Goal: Transaction & Acquisition: Download file/media

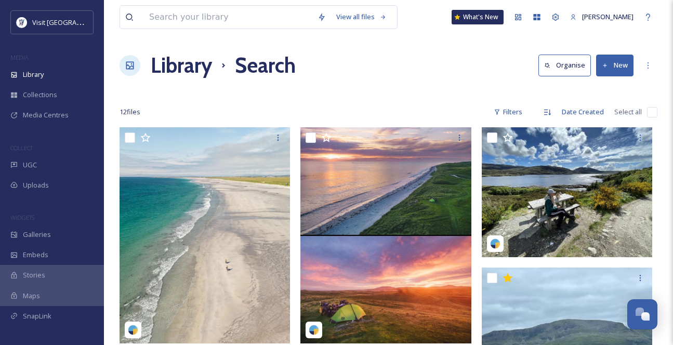
scroll to position [539, 0]
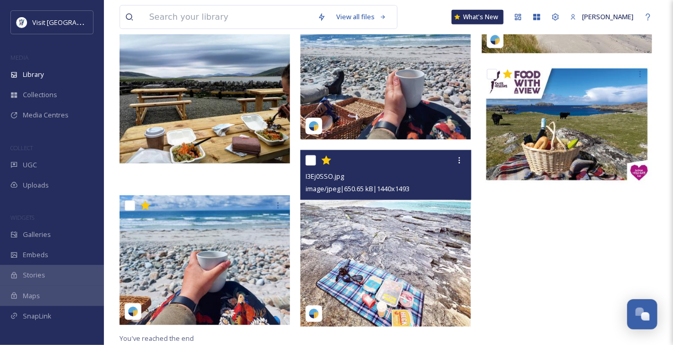
click at [396, 227] on img at bounding box center [385, 239] width 170 height 177
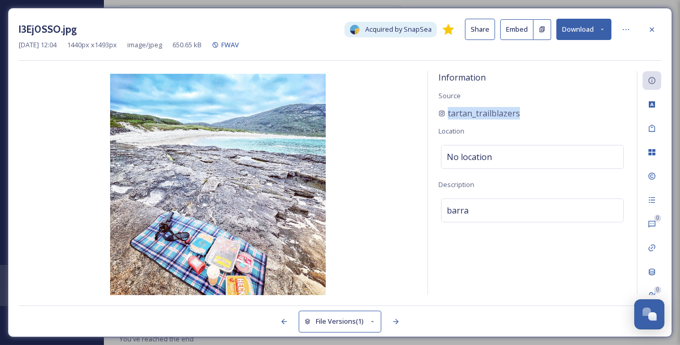
drag, startPoint x: 561, startPoint y: 128, endPoint x: 435, endPoint y: 126, distance: 125.2
click at [435, 126] on div "Information Source tartan_trailblazers Location No location Description barra" at bounding box center [532, 182] width 209 height 223
copy span "tartan_trailblazers"
click at [655, 26] on icon at bounding box center [652, 29] width 8 height 8
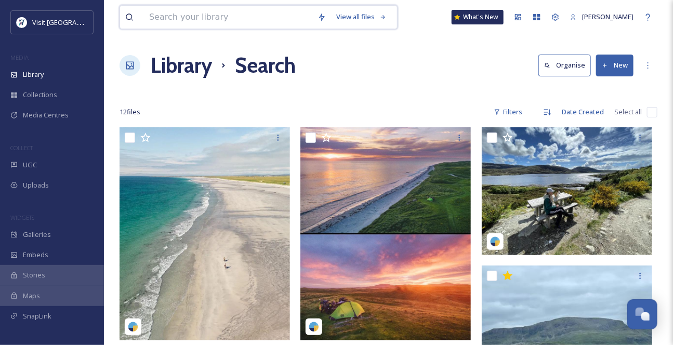
click at [160, 24] on input at bounding box center [228, 17] width 168 height 23
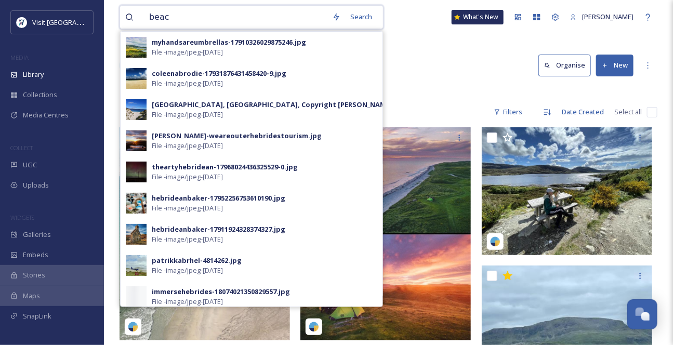
type input "beach"
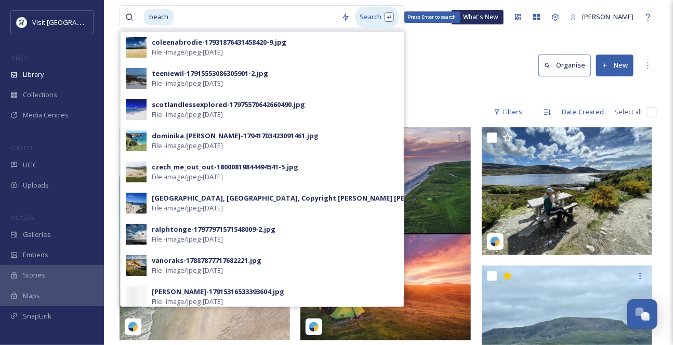
click at [379, 16] on div "Search Press Enter to search" at bounding box center [377, 17] width 44 height 20
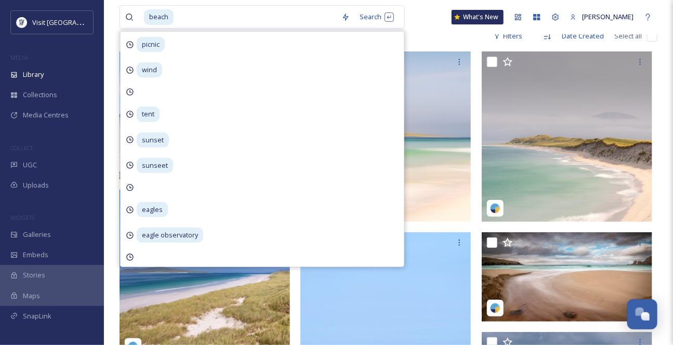
scroll to position [189, 0]
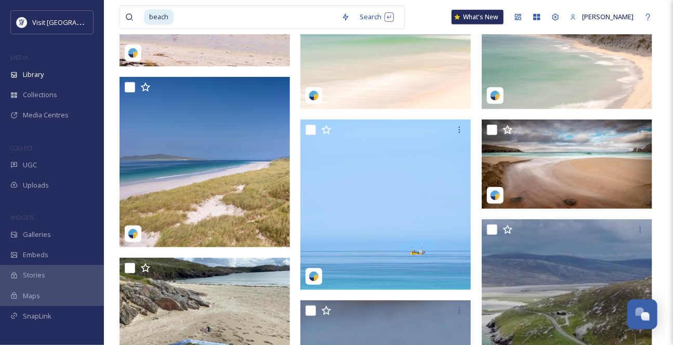
click at [421, 18] on div "beach Search What's New [PERSON_NAME]" at bounding box center [388, 17] width 538 height 34
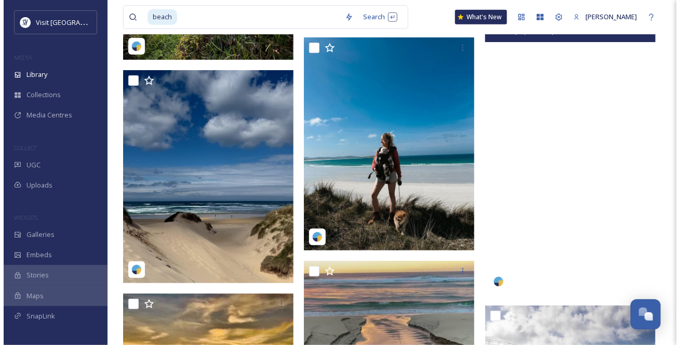
scroll to position [6154, 0]
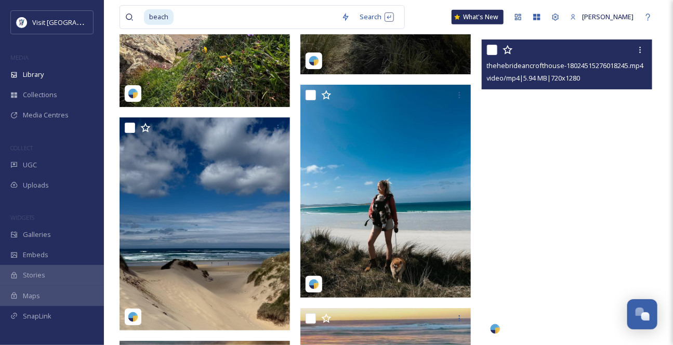
click at [600, 215] on video "thehebrideancrofthouse-18024515276018245.mp4" at bounding box center [567, 190] width 170 height 303
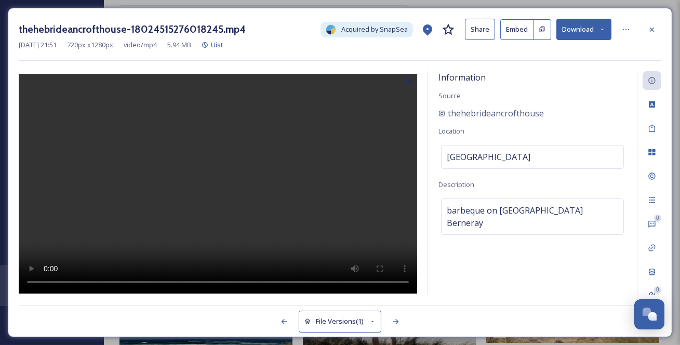
click at [599, 34] on button "Download" at bounding box center [583, 29] width 55 height 21
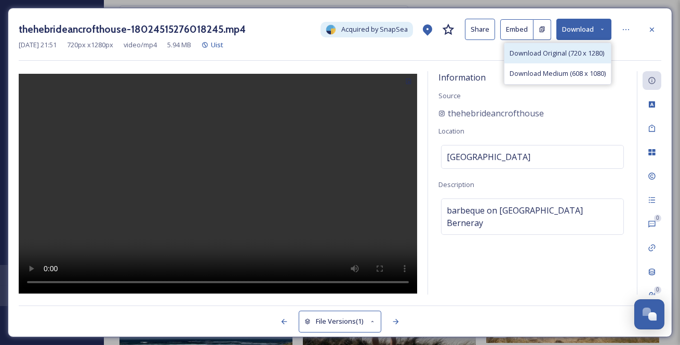
click at [529, 58] on span "Download Original (720 x 1280)" at bounding box center [557, 53] width 95 height 10
